Goal: Information Seeking & Learning: Understand process/instructions

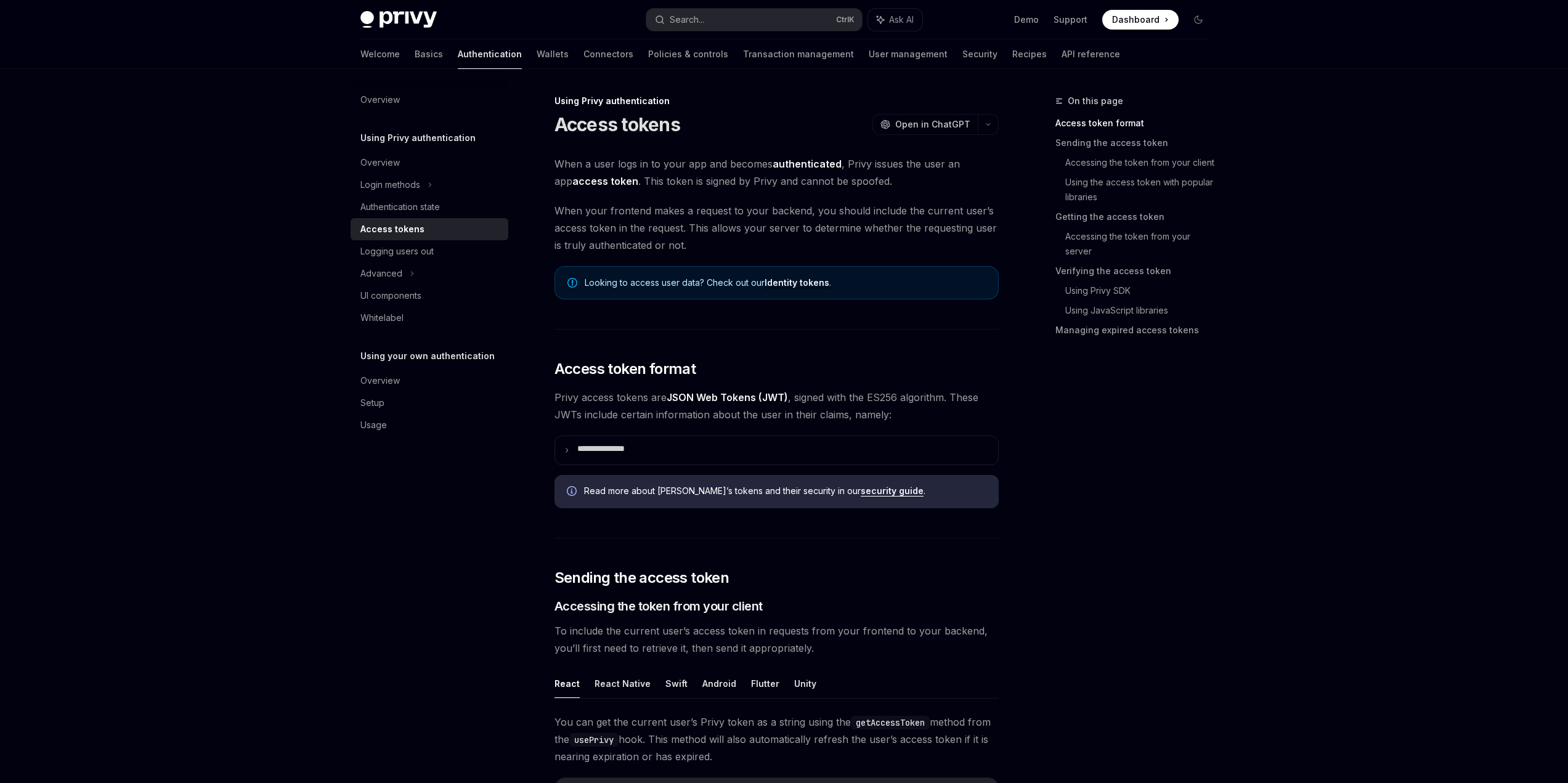
scroll to position [554, 0]
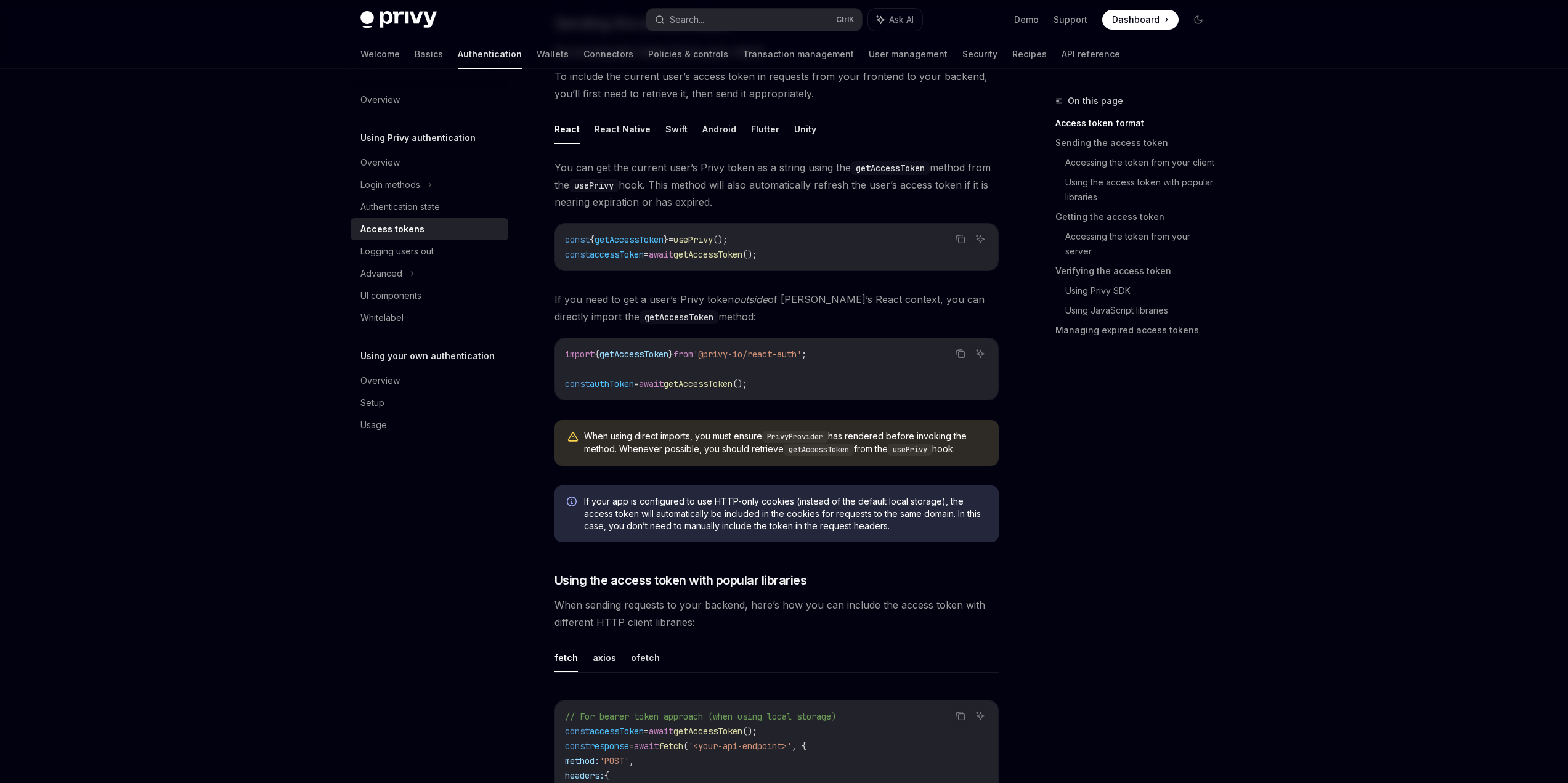
click at [698, 211] on span "You can get the current user’s Privy token as a string using the getAccessToken…" at bounding box center [777, 185] width 444 height 52
drag, startPoint x: 788, startPoint y: 448, endPoint x: 510, endPoint y: 453, distance: 278.0
click at [565, 260] on span "const accessToken = await getAccessToken ();" at bounding box center [661, 254] width 193 height 11
click at [742, 260] on span "getAccessToken" at bounding box center [708, 254] width 69 height 11
drag, startPoint x: 793, startPoint y: 451, endPoint x: 674, endPoint y: 452, distance: 119.0
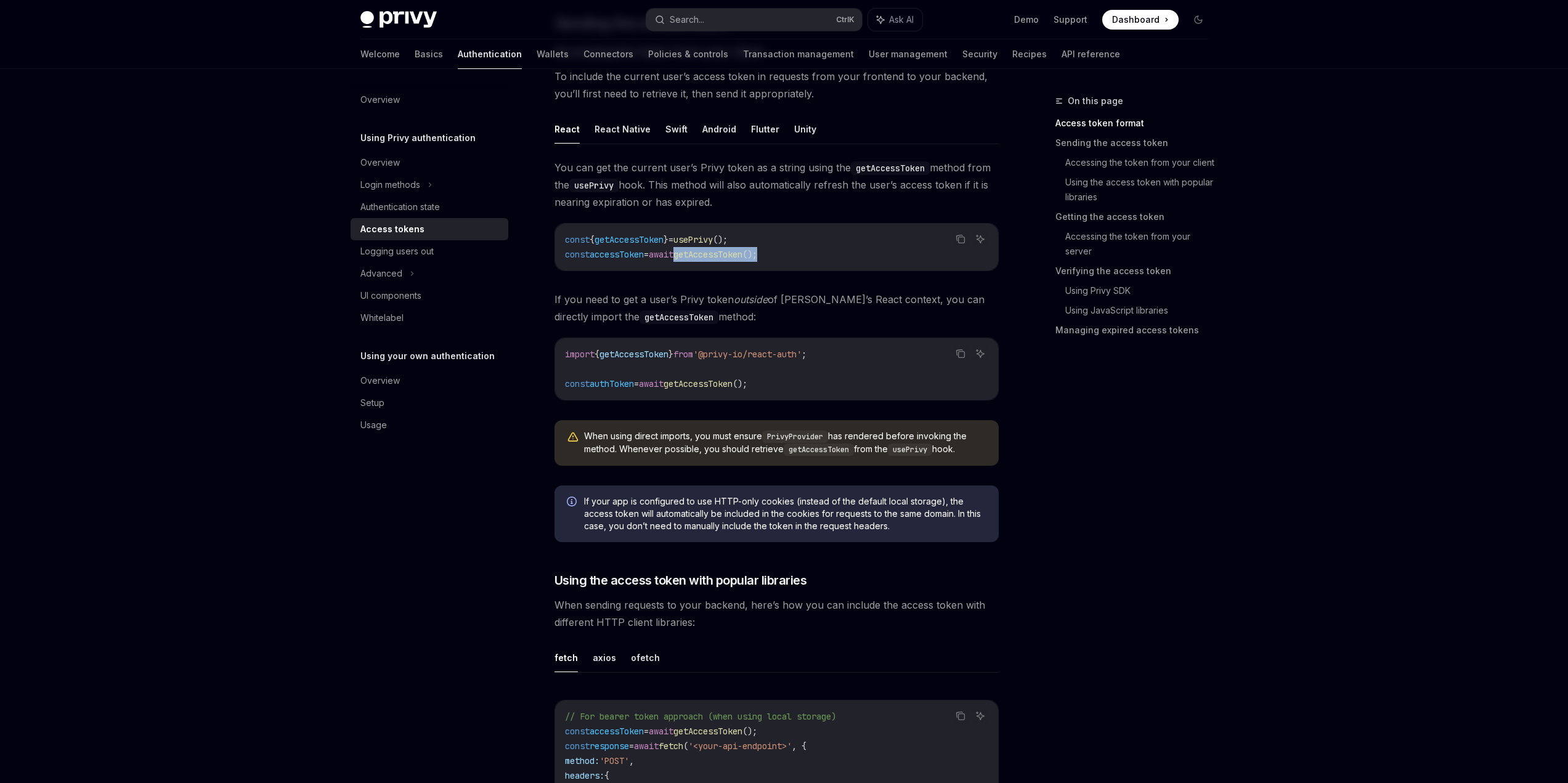
click at [674, 262] on code "const { getAccessToken } = usePrivy (); const accessToken = await getAccessToke…" at bounding box center [776, 247] width 423 height 30
click at [674, 260] on span "getAccessToken" at bounding box center [708, 254] width 69 height 11
